Goal: Task Accomplishment & Management: Manage account settings

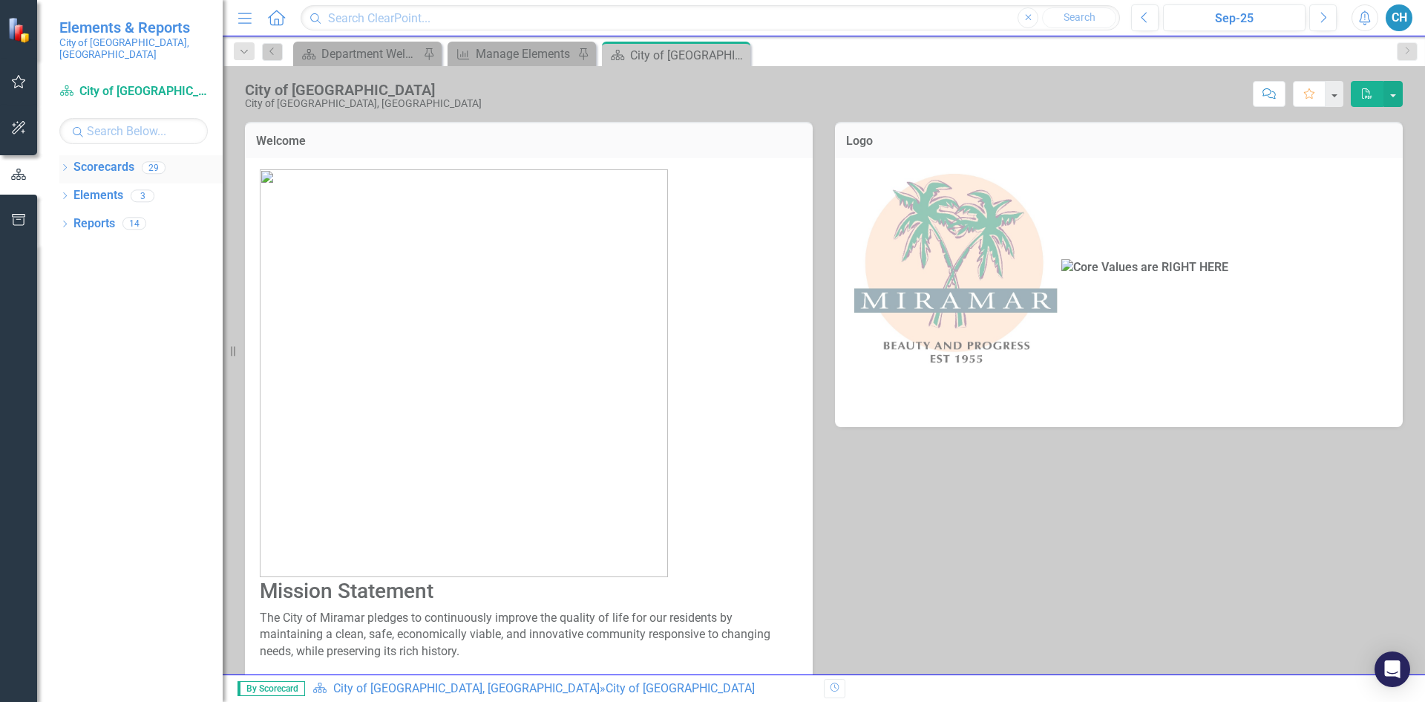
click at [114, 159] on link "Scorecards" at bounding box center [103, 167] width 61 height 17
click at [65, 165] on icon "Dropdown" at bounding box center [64, 169] width 10 height 8
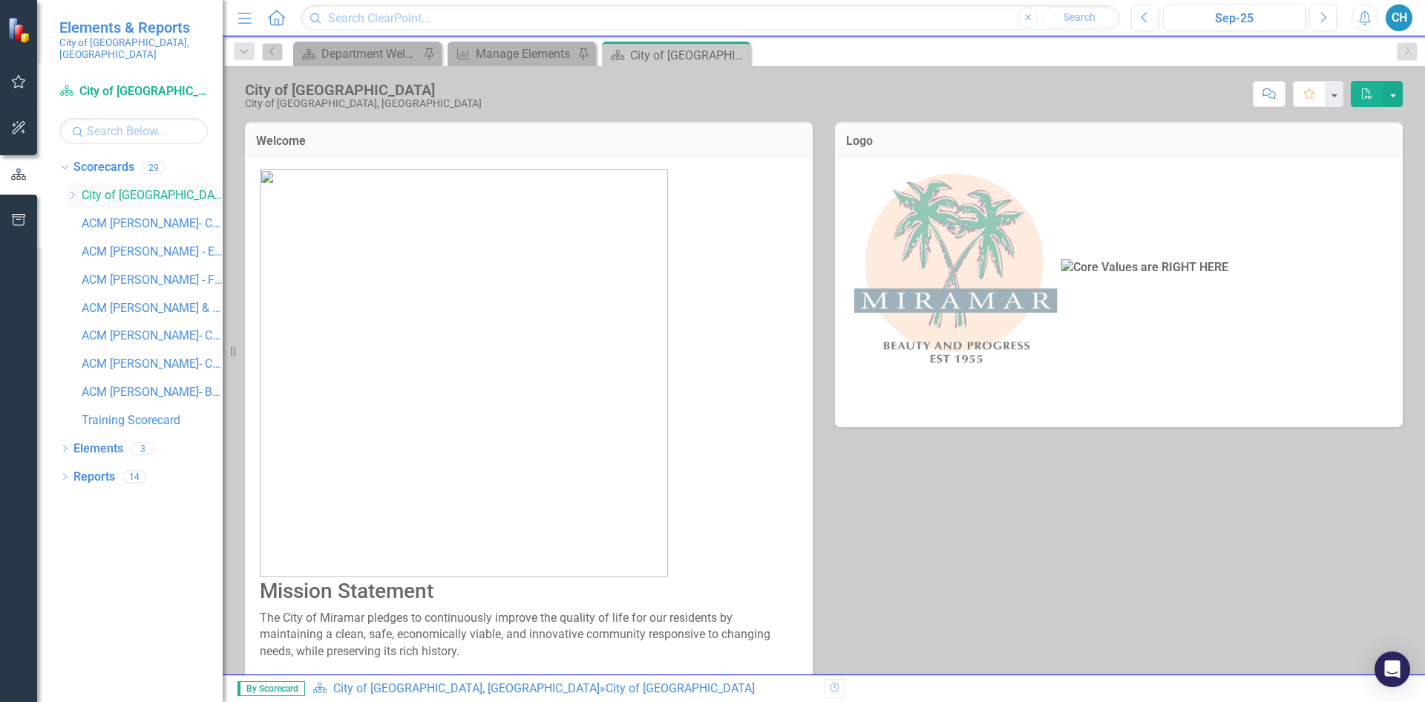
click at [73, 192] on icon at bounding box center [73, 195] width 4 height 7
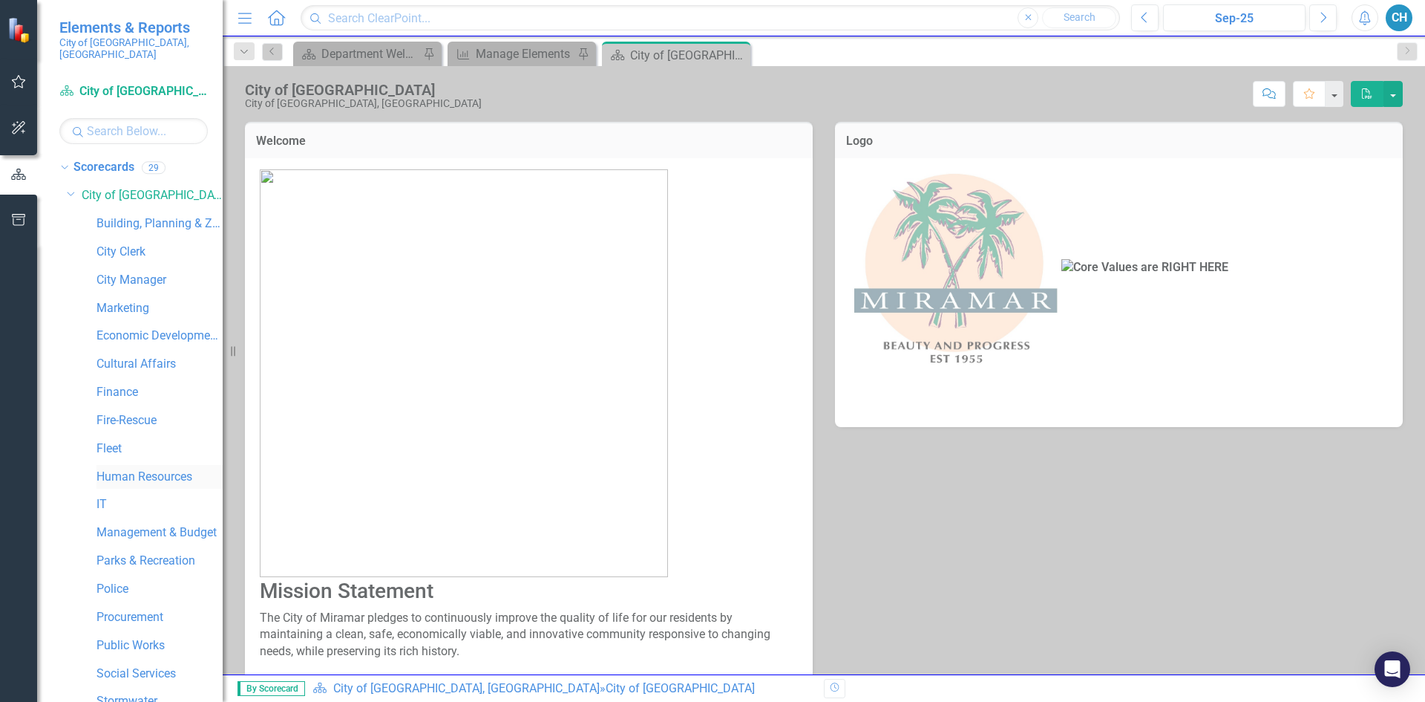
click at [144, 470] on link "Human Resources" at bounding box center [160, 476] width 126 height 17
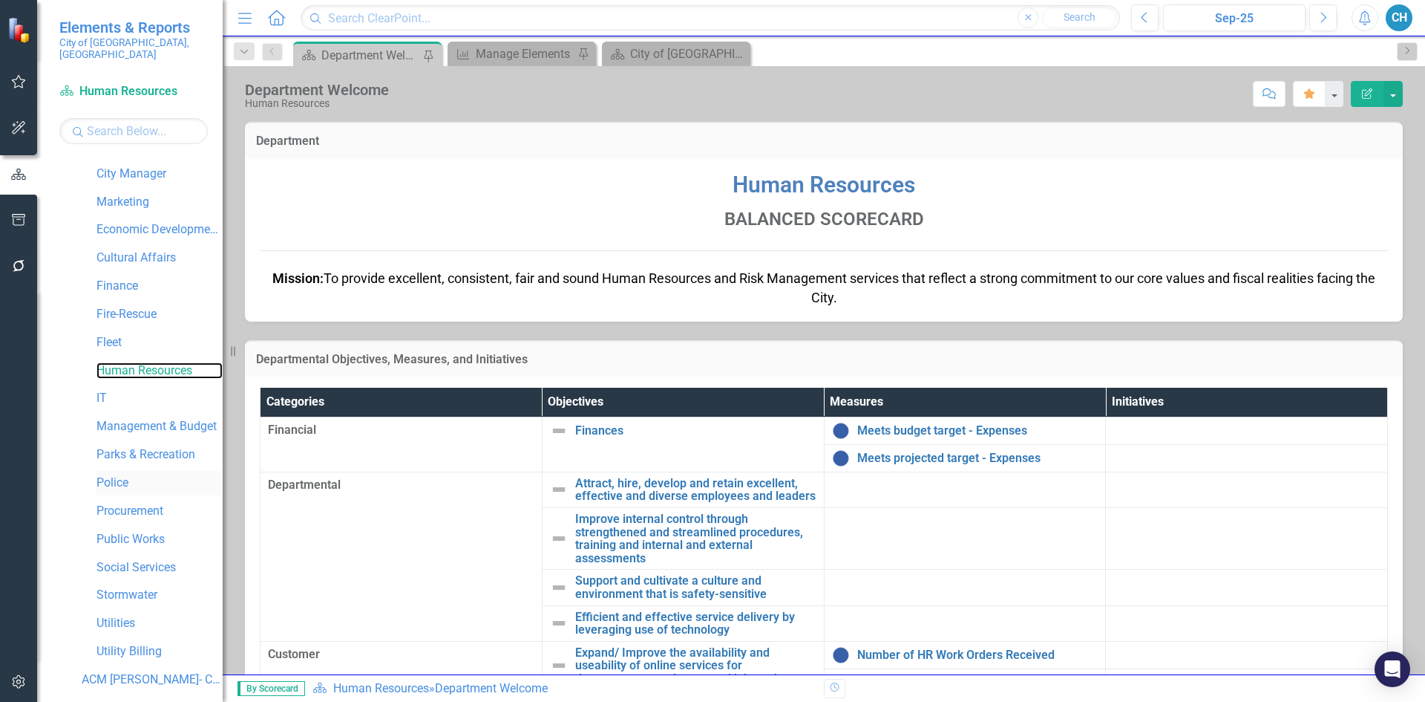
scroll to position [341, 0]
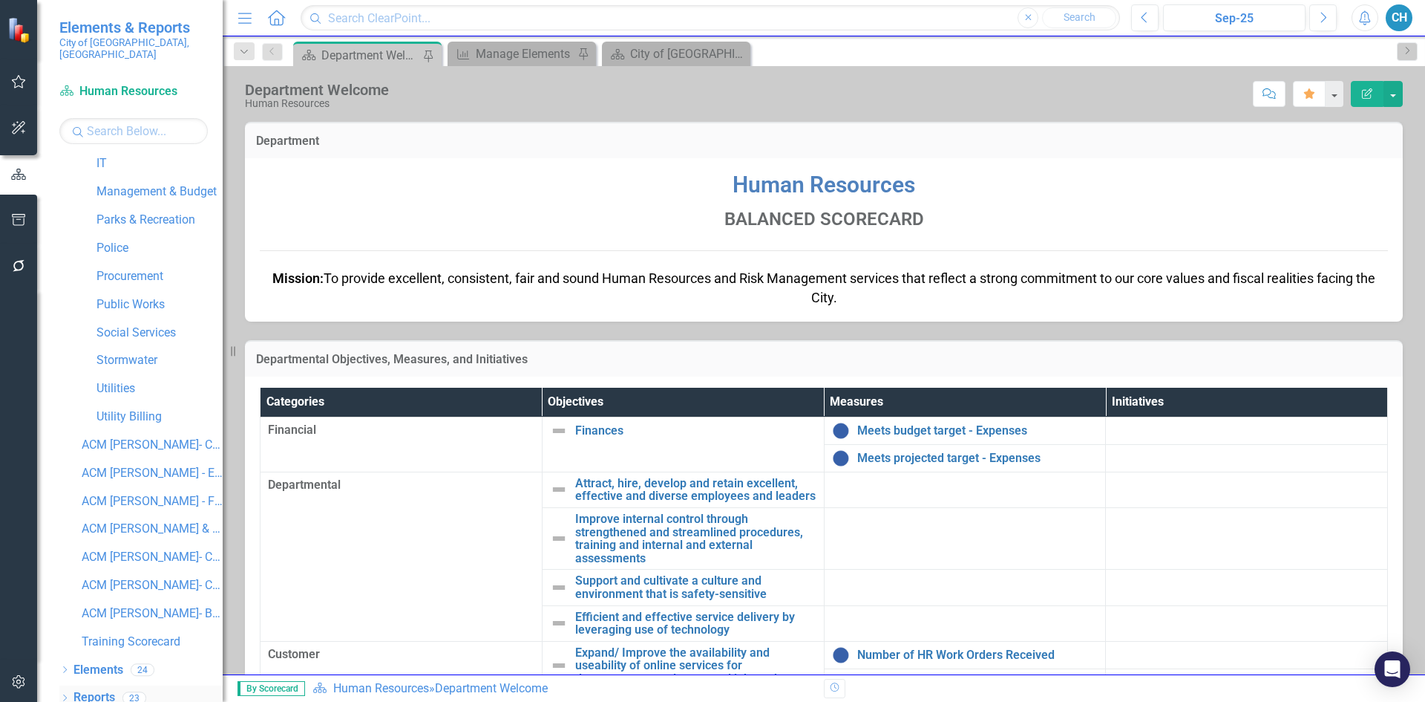
click at [96, 689] on link "Reports" at bounding box center [94, 697] width 42 height 17
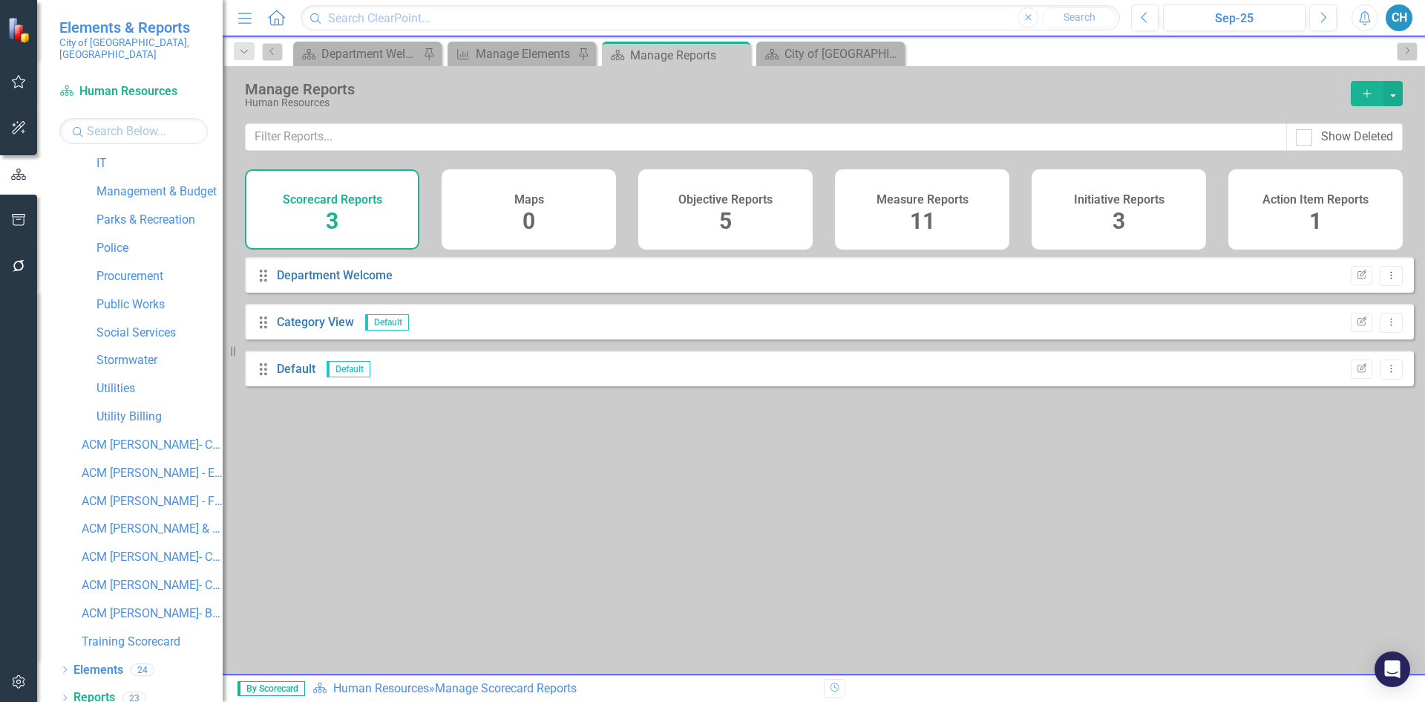
click at [925, 219] on span "11" at bounding box center [922, 221] width 25 height 26
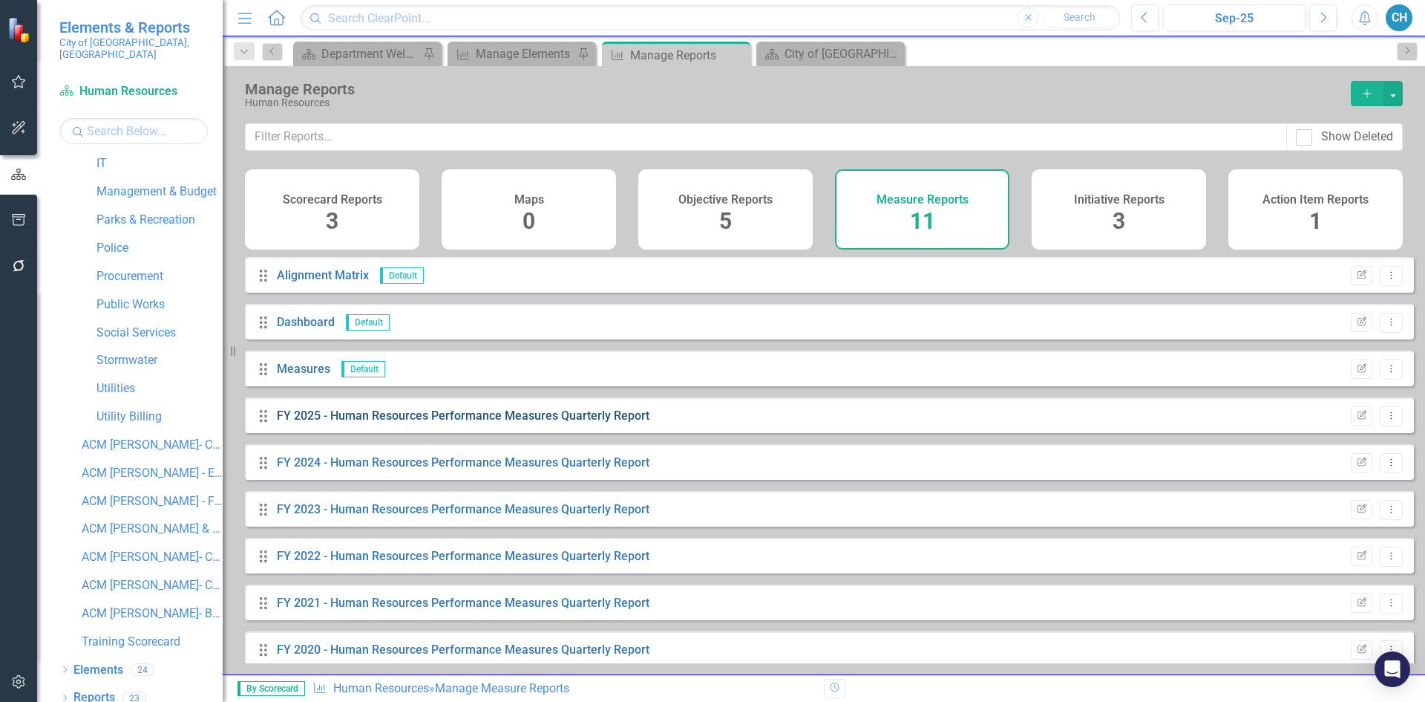
click at [416, 422] on link "FY 2025 - Human Resources Performance Measures Quarterly Report" at bounding box center [463, 415] width 373 height 14
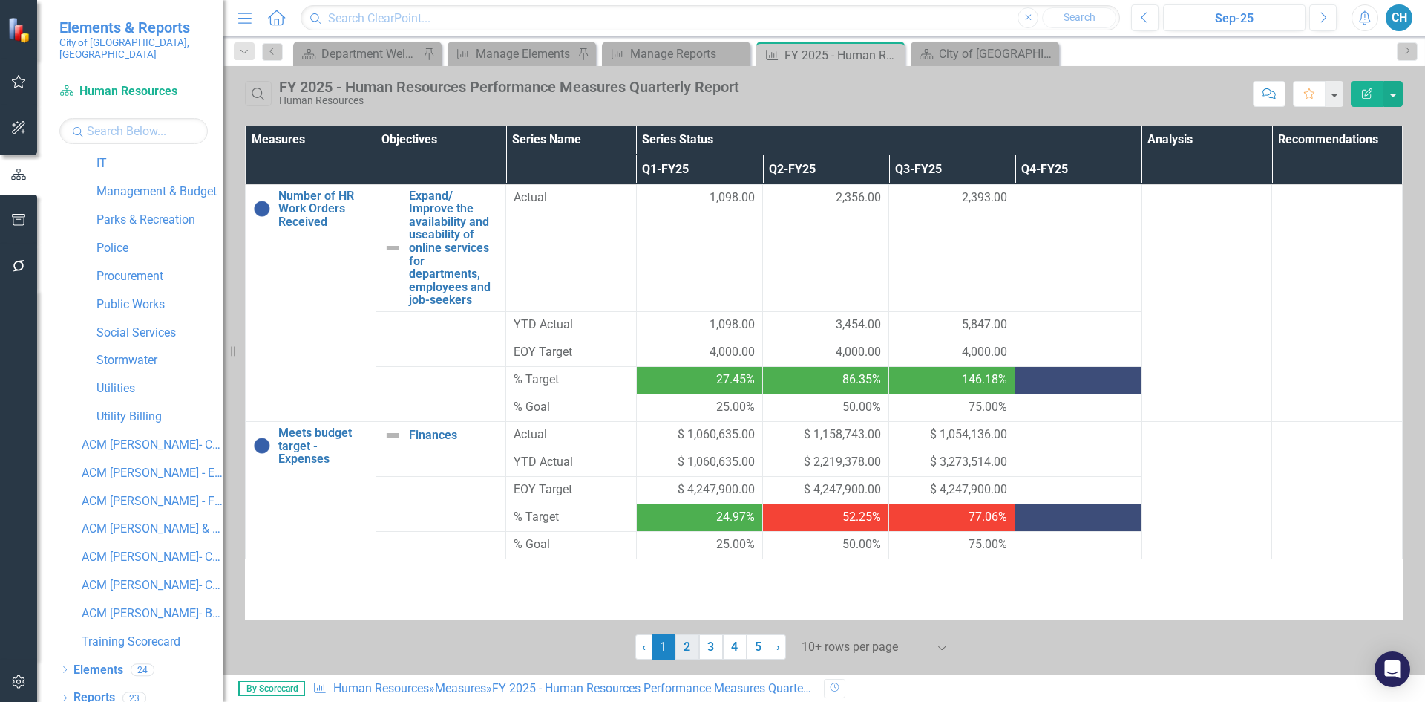
click at [687, 644] on link "2" at bounding box center [688, 646] width 24 height 25
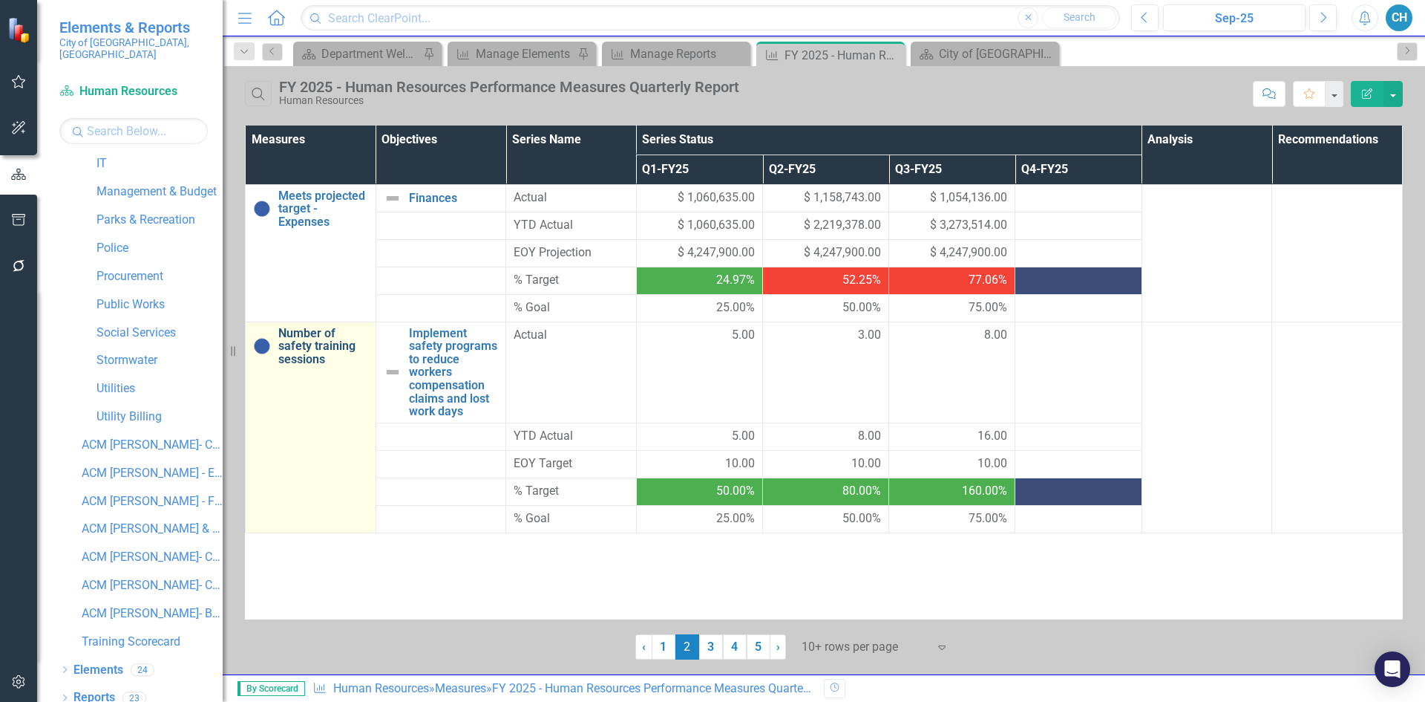
click at [333, 347] on link "Number of safety training sessions" at bounding box center [323, 346] width 90 height 39
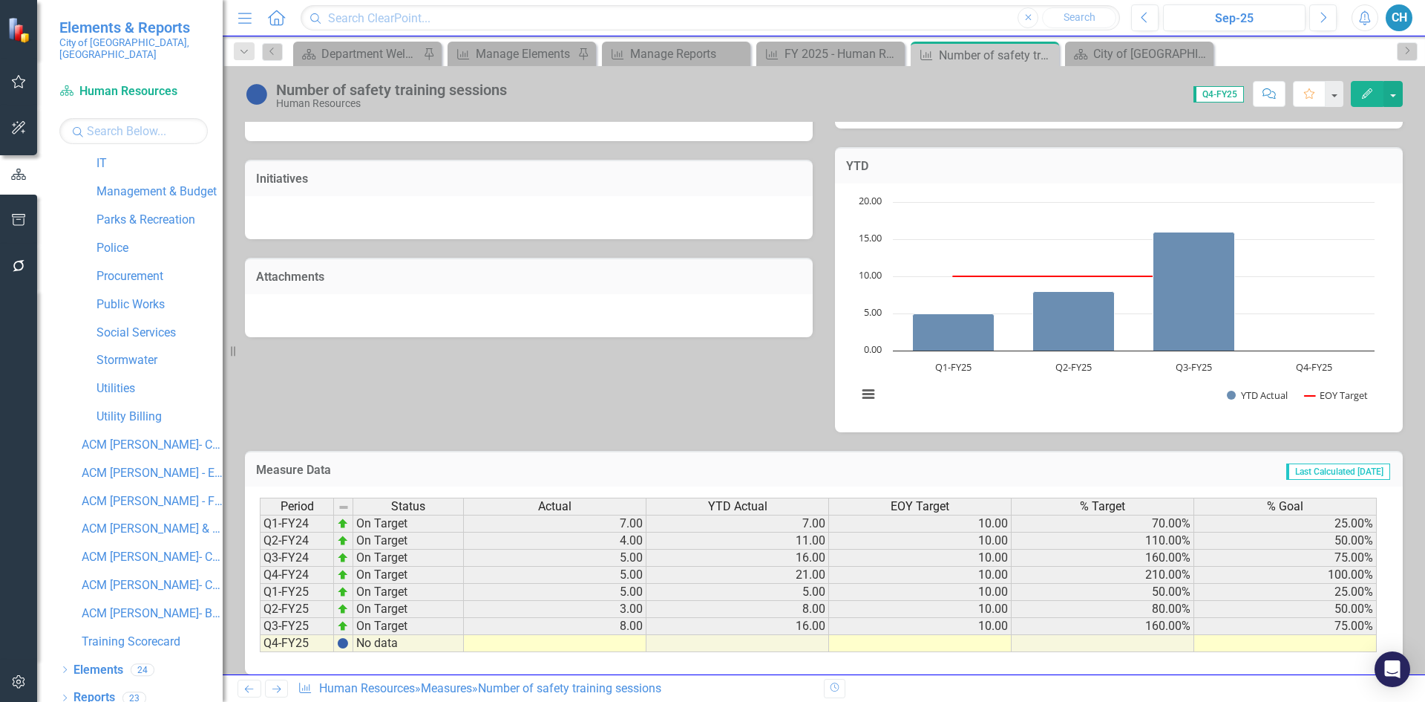
scroll to position [394, 0]
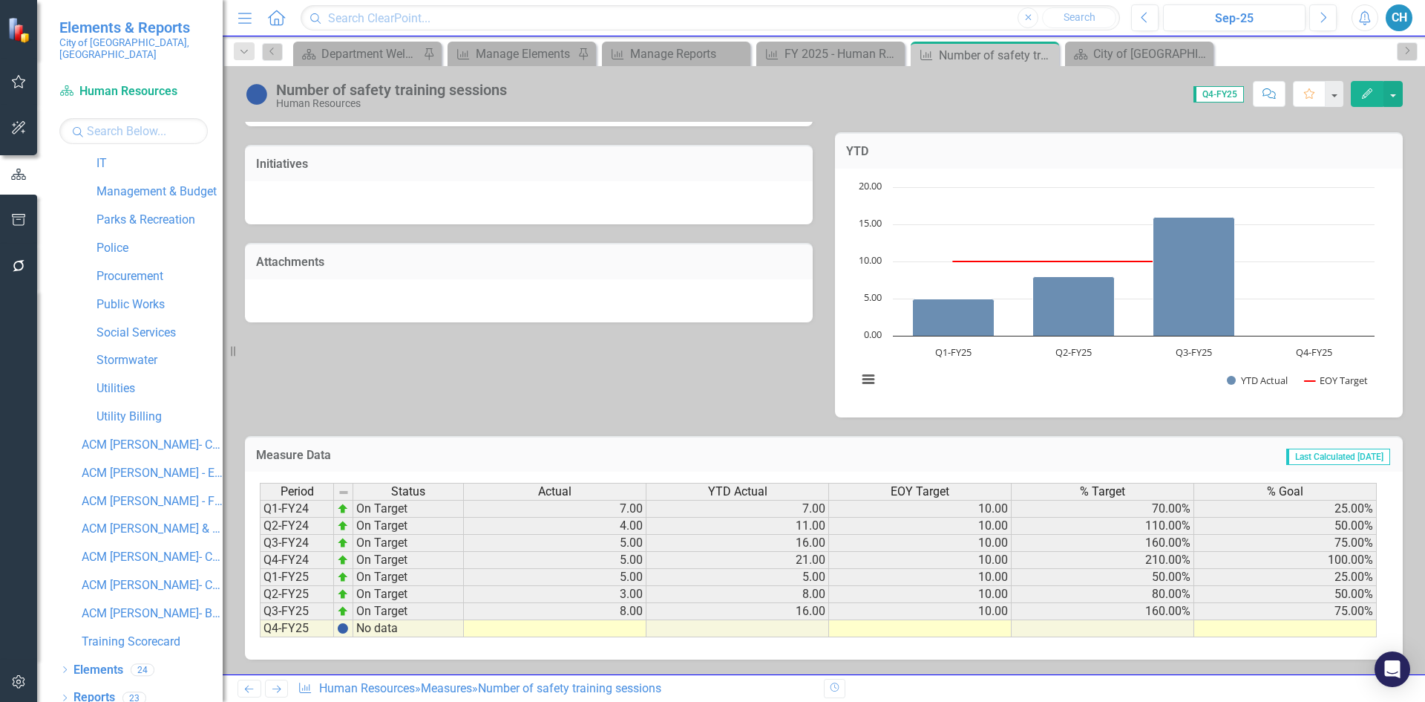
click at [624, 630] on td at bounding box center [555, 628] width 183 height 17
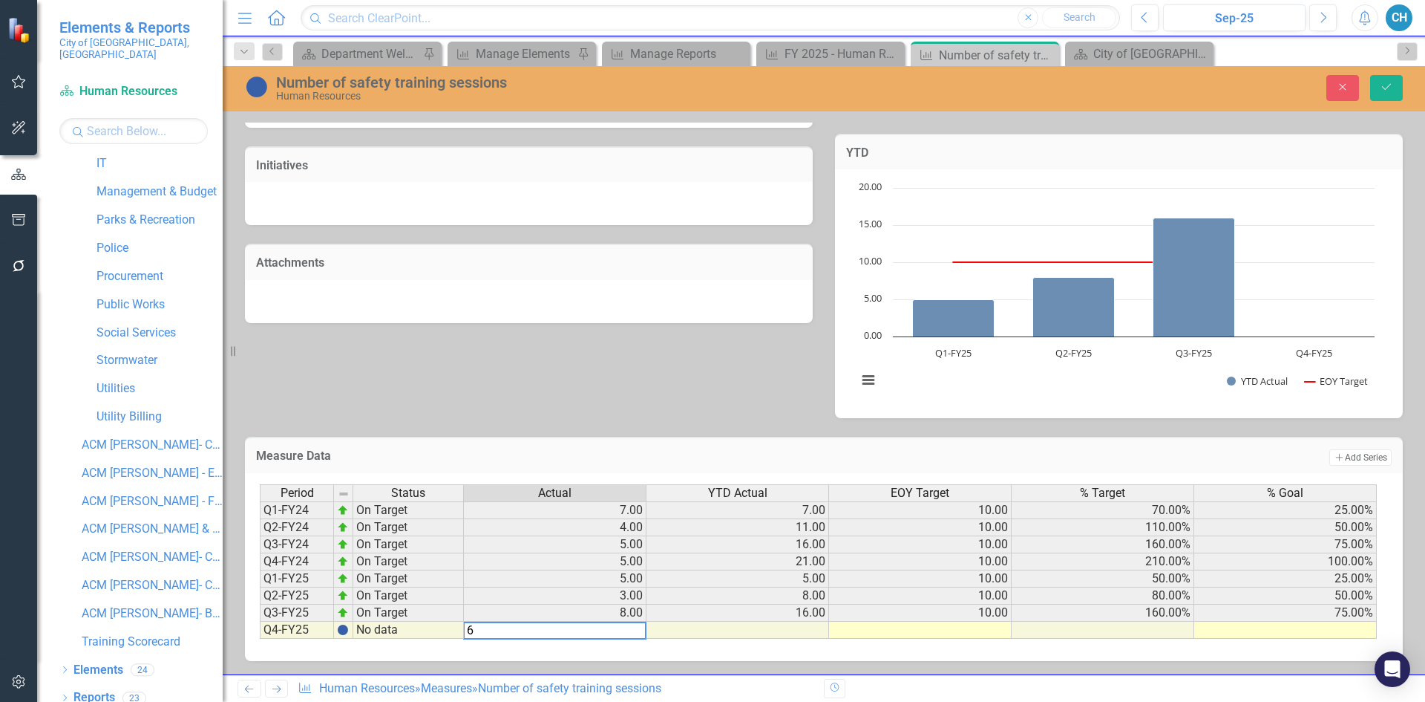
type textarea "6"
click at [967, 633] on td at bounding box center [920, 629] width 183 height 17
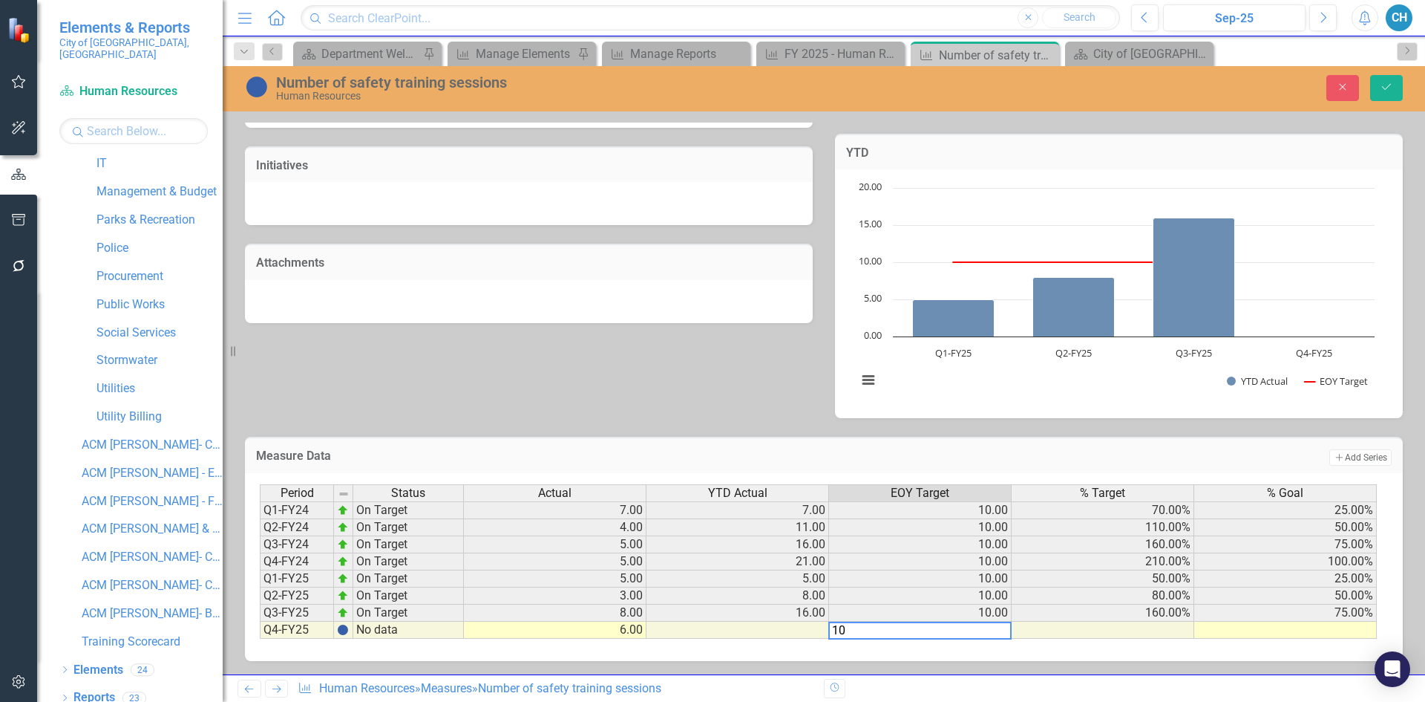
type textarea "10"
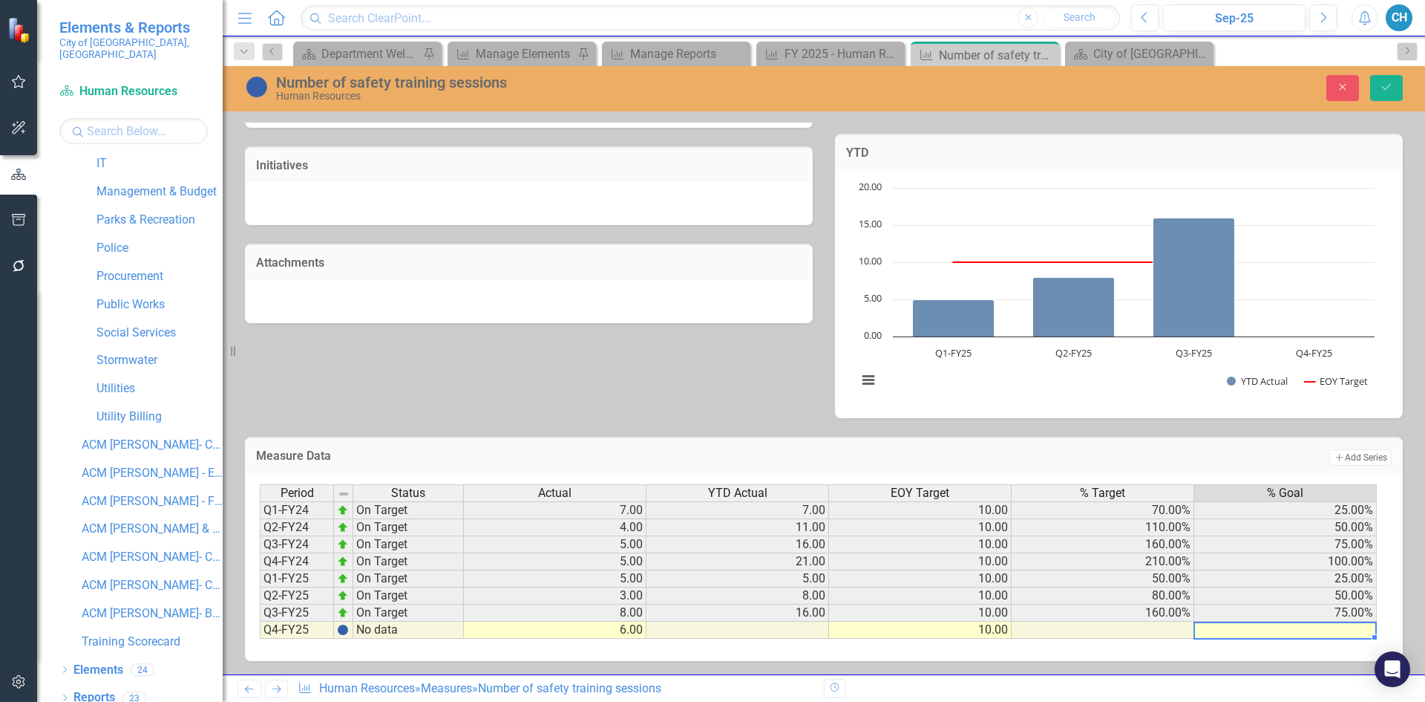
click at [1292, 636] on td at bounding box center [1286, 629] width 183 height 17
type textarea "7"
type textarea "100"
click at [1379, 85] on button "Save" at bounding box center [1387, 88] width 33 height 26
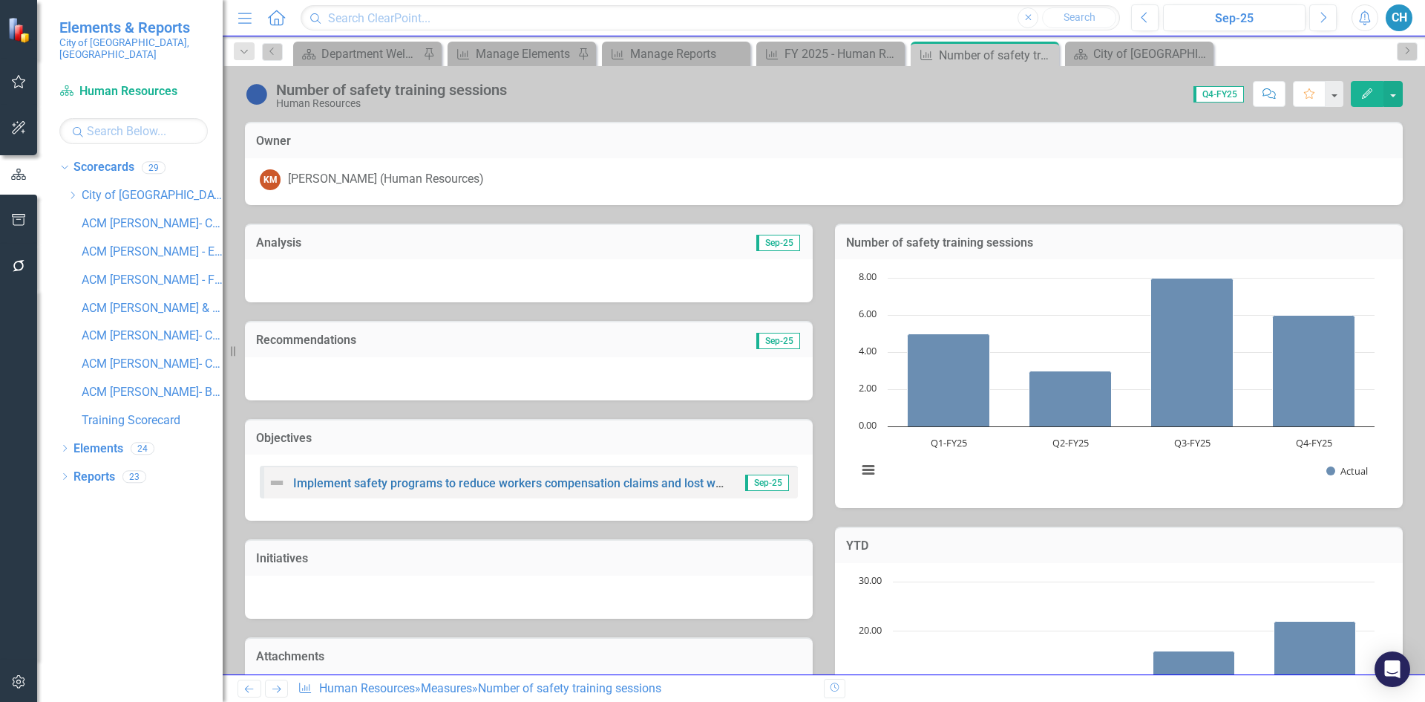
scroll to position [0, 0]
click at [1373, 97] on icon "Edit" at bounding box center [1367, 93] width 13 height 10
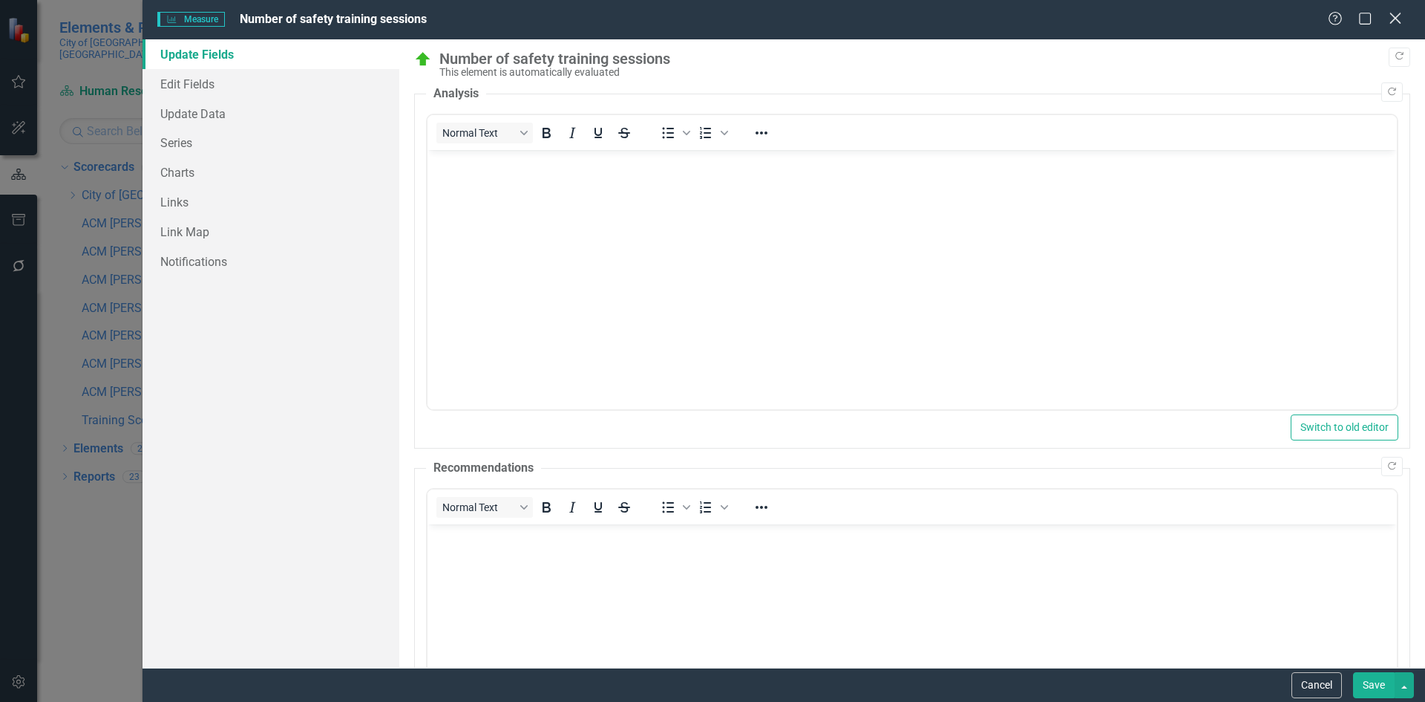
click at [1405, 16] on icon "Close" at bounding box center [1395, 18] width 19 height 14
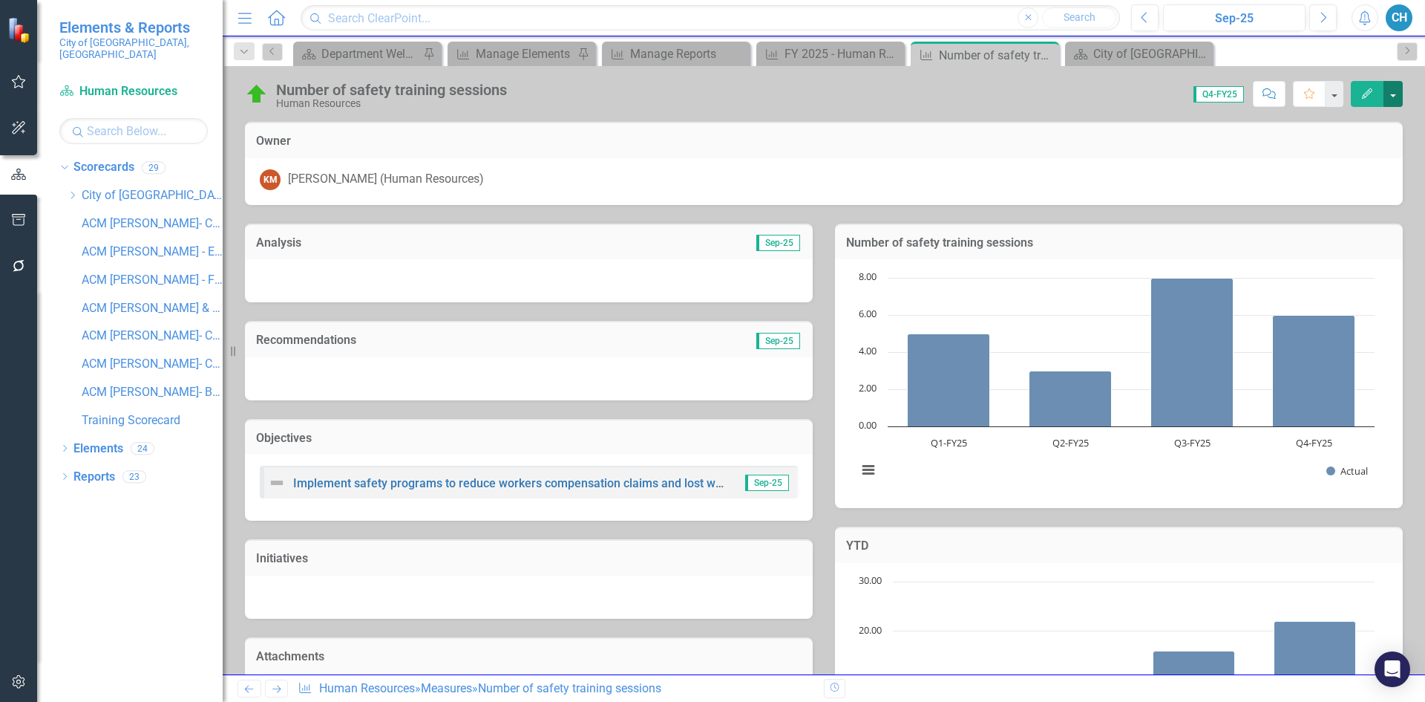
click at [1396, 98] on button "button" at bounding box center [1393, 94] width 19 height 26
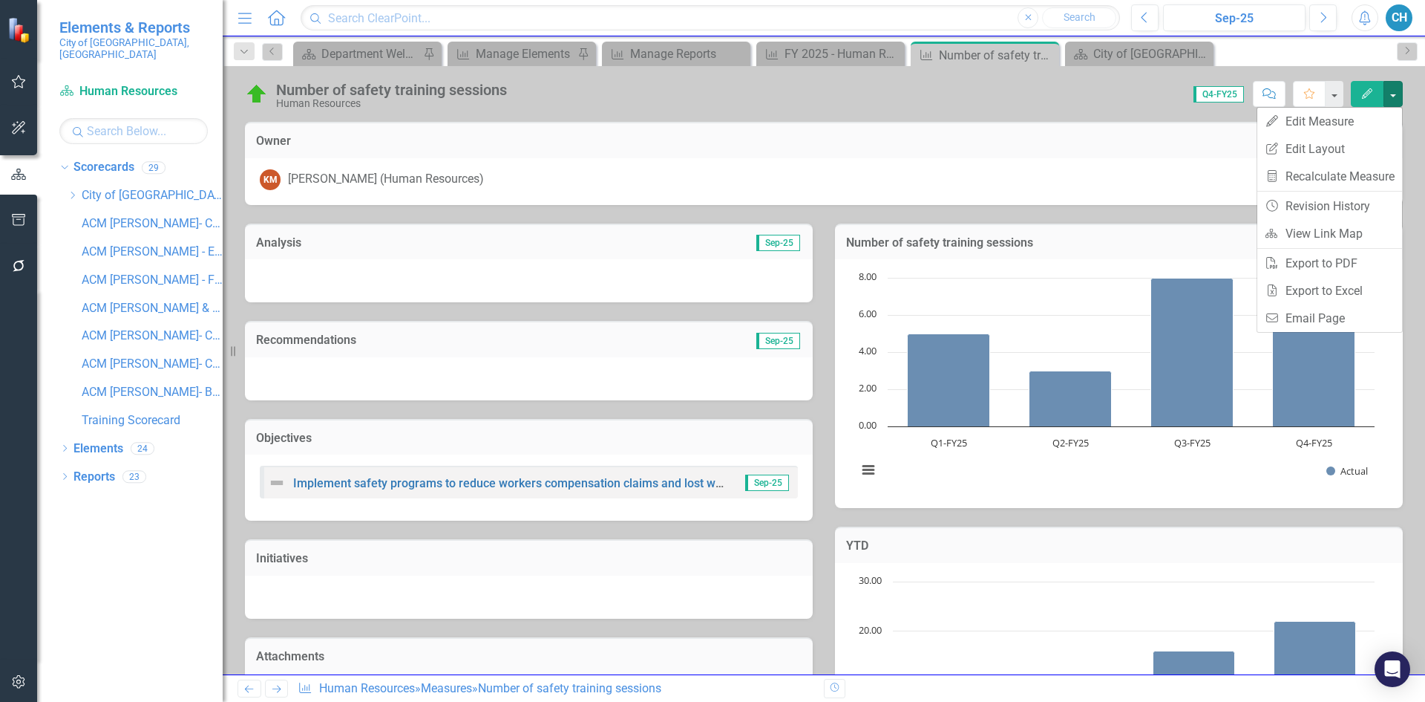
click at [1134, 111] on div "Number of safety training sessions Human Resources Score: 0.00 Q4-FY25 Complete…" at bounding box center [824, 370] width 1203 height 608
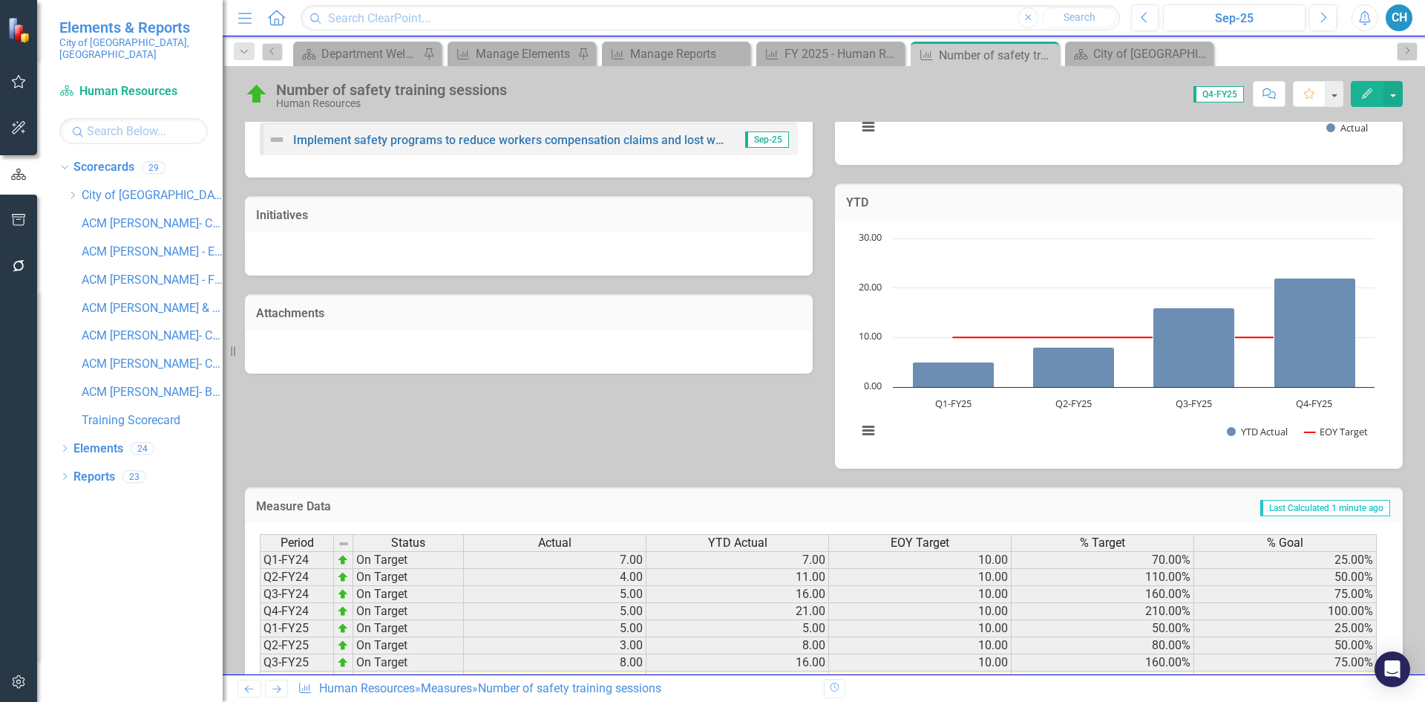
scroll to position [394, 0]
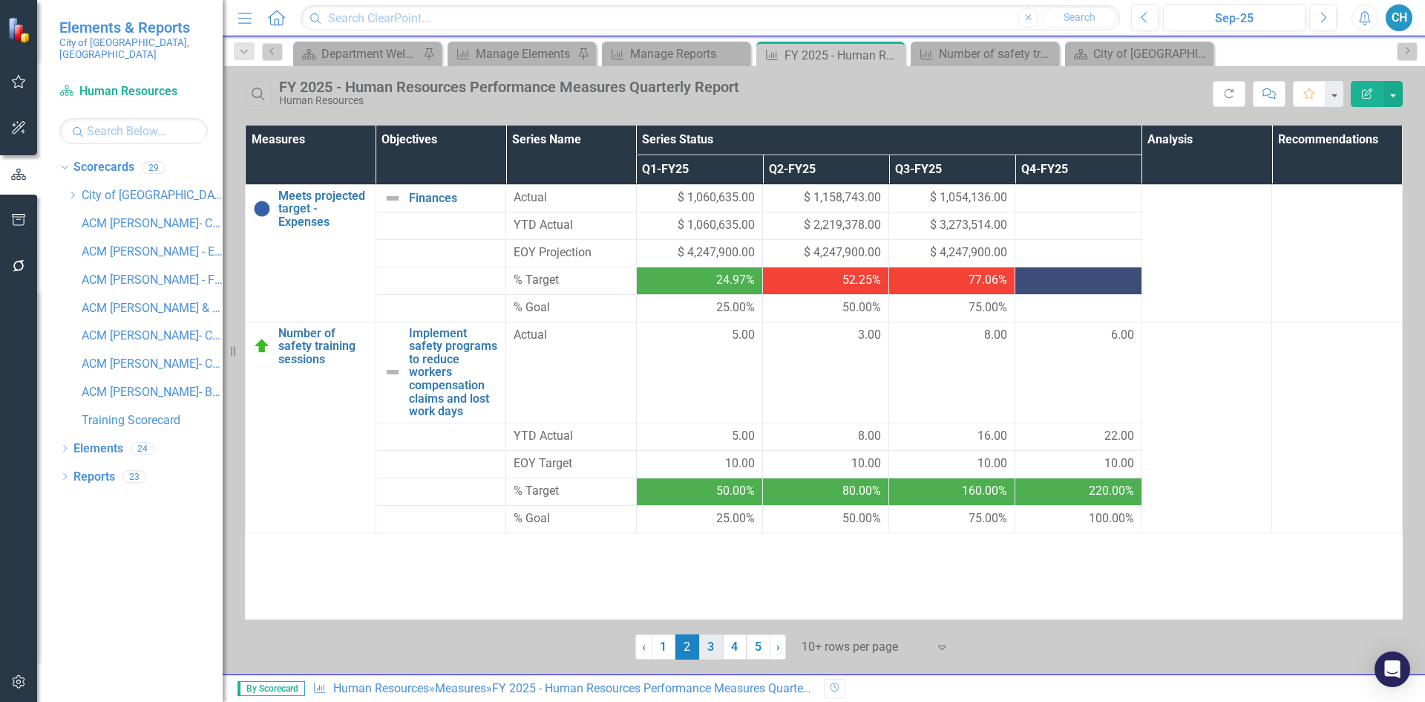
click at [699, 650] on link "3" at bounding box center [711, 646] width 24 height 25
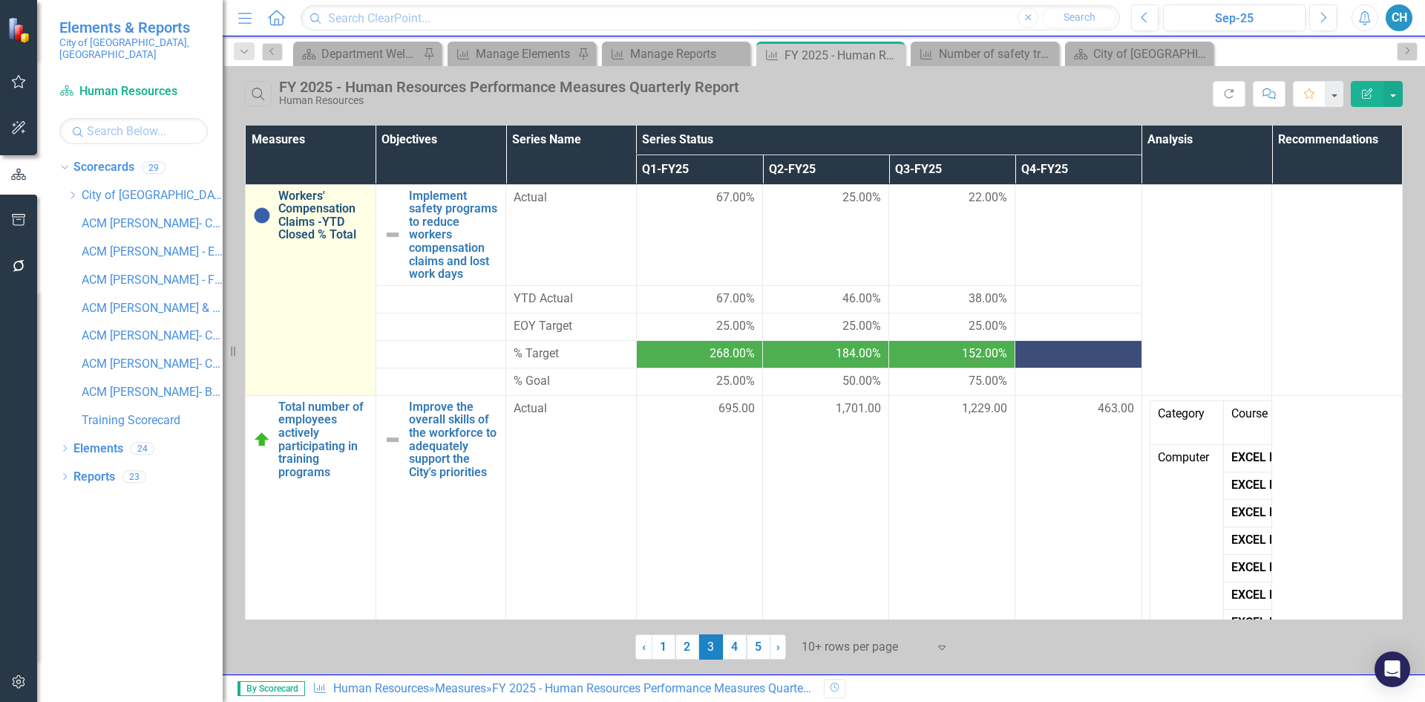
click at [325, 227] on link "Workers' Compensation Claims -YTD Closed % Total" at bounding box center [323, 215] width 90 height 52
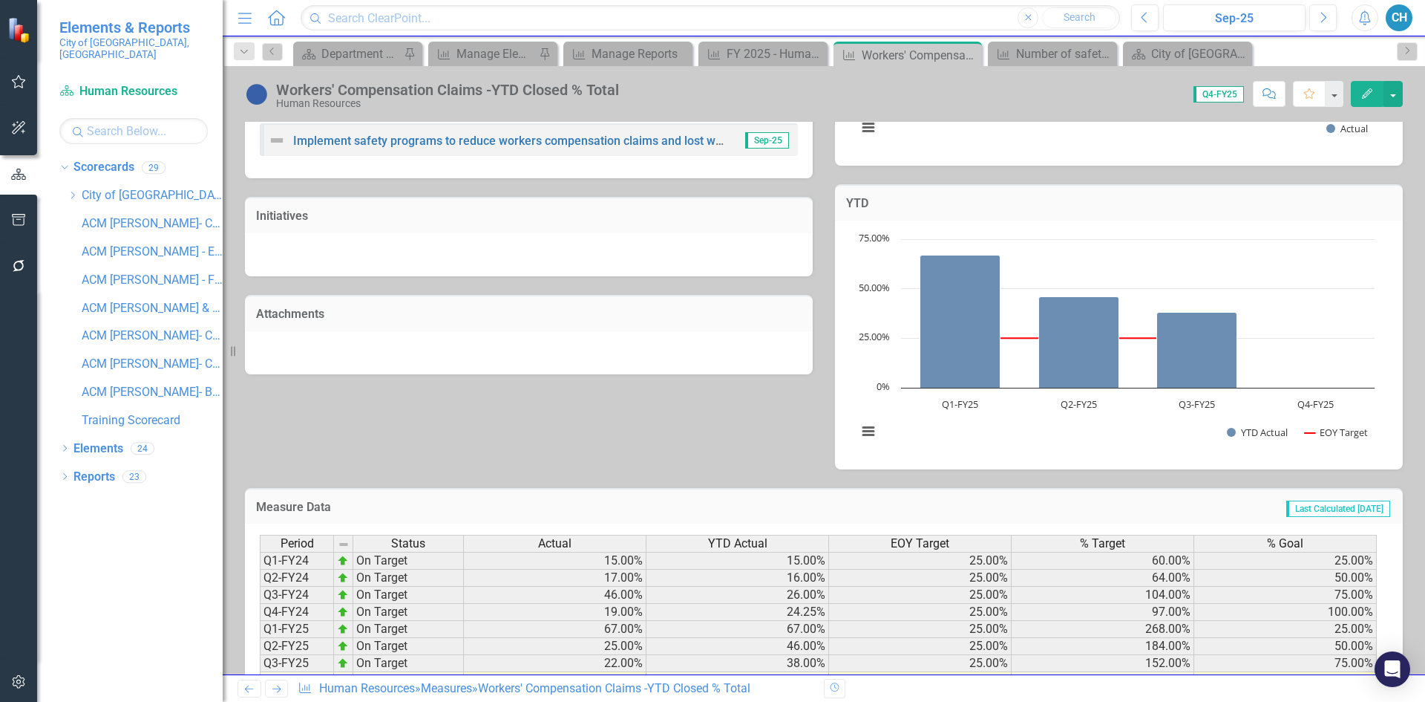
scroll to position [394, 0]
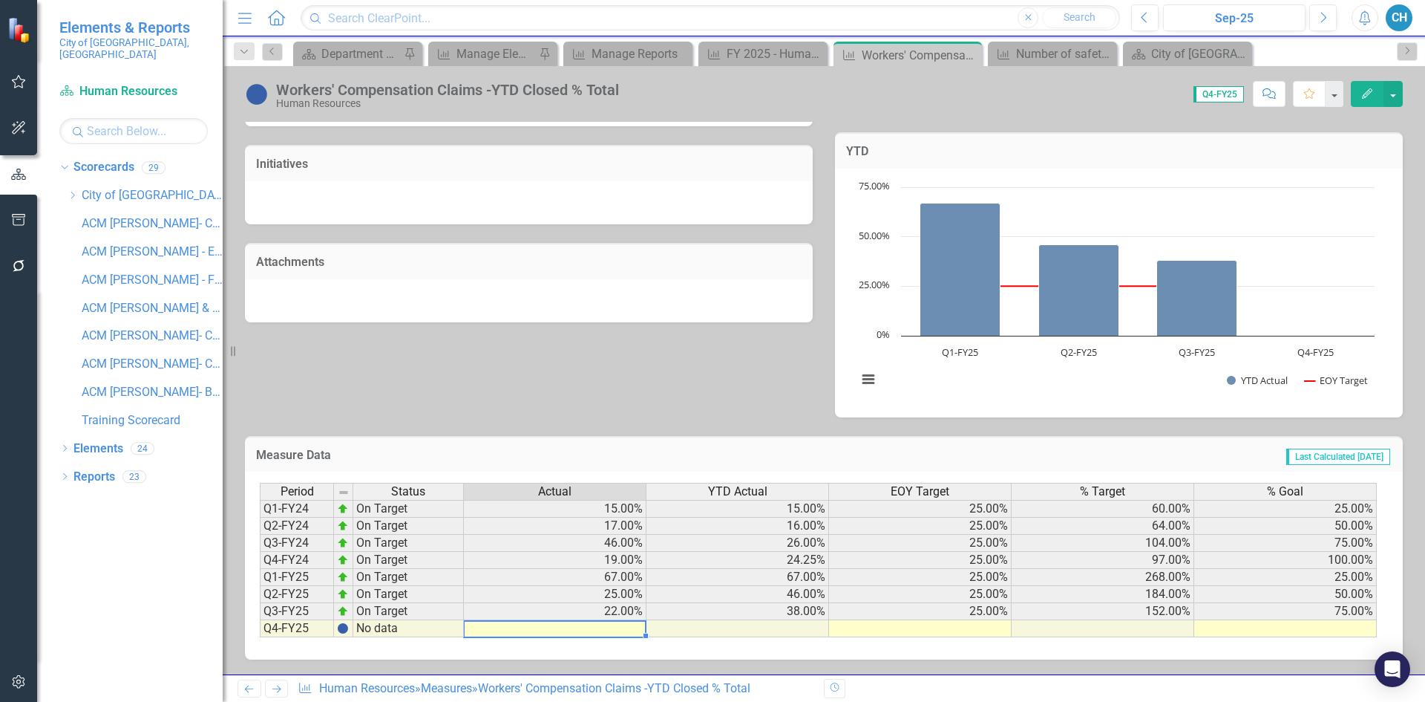
click at [584, 632] on td at bounding box center [555, 628] width 183 height 17
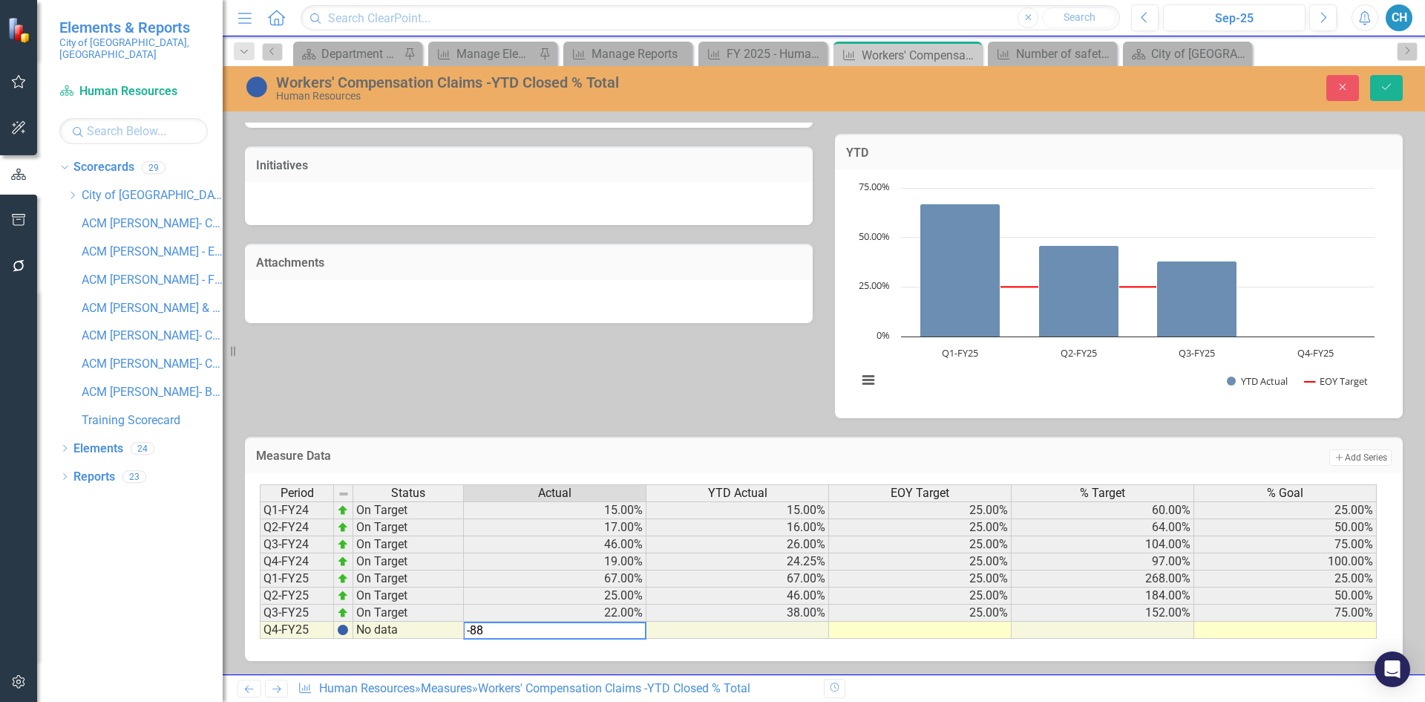
type textarea "-88"
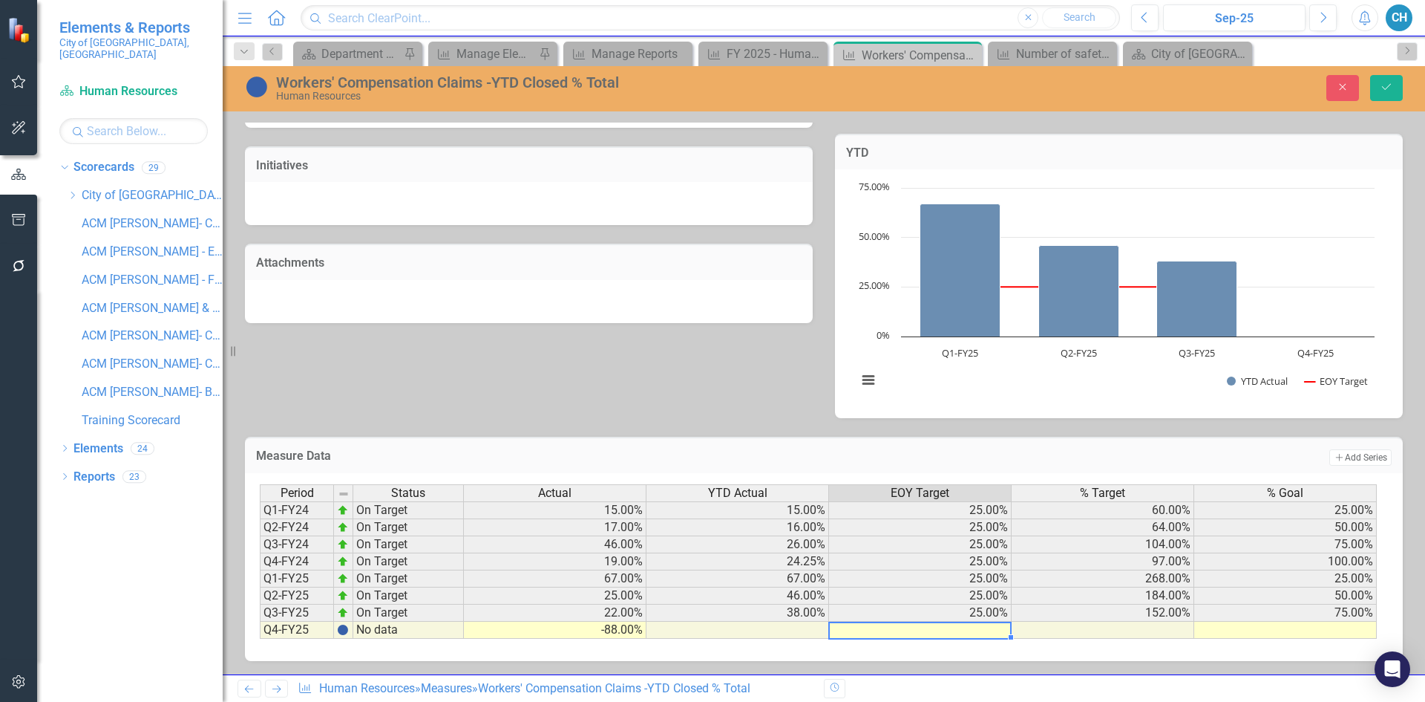
click at [976, 633] on td at bounding box center [920, 629] width 183 height 17
type textarea "25."
click at [1325, 628] on td at bounding box center [1286, 629] width 183 height 17
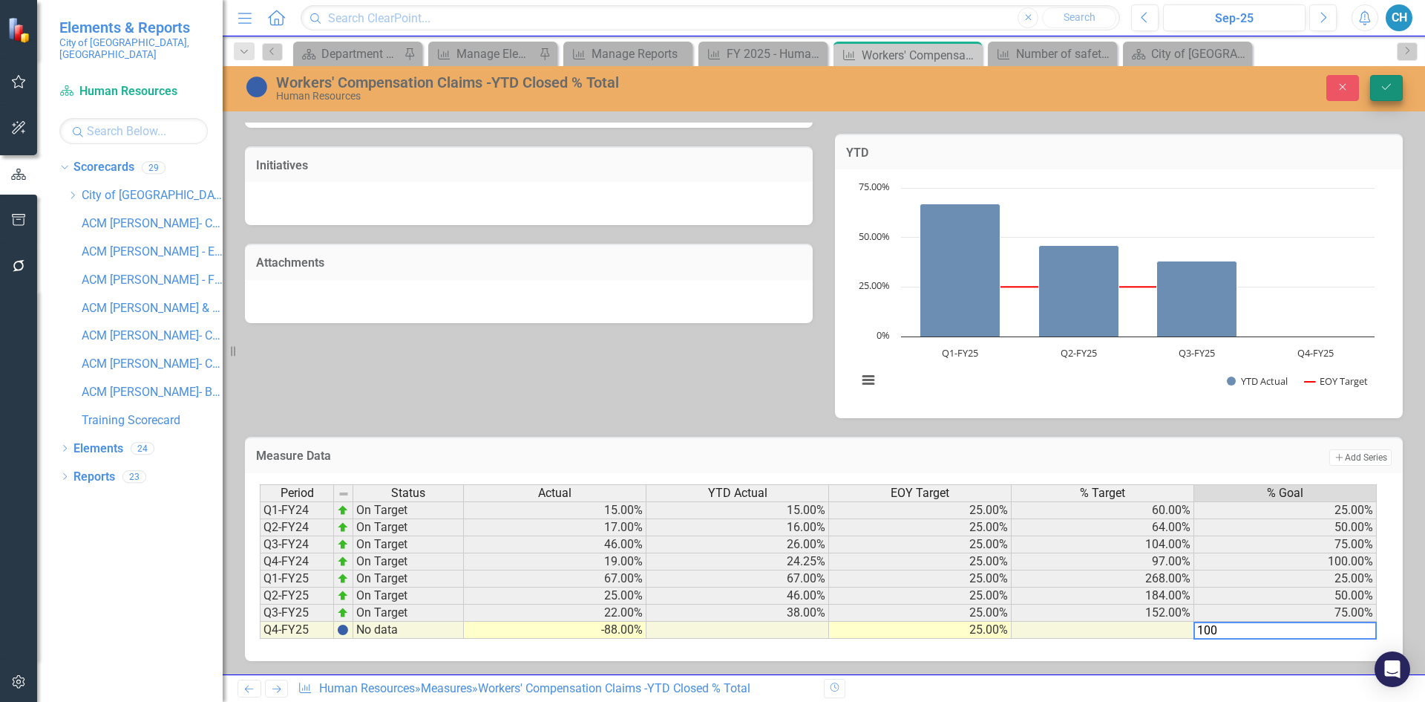
type textarea "100"
click at [1388, 79] on button "Save" at bounding box center [1387, 88] width 33 height 26
